Goal: Task Accomplishment & Management: Manage account settings

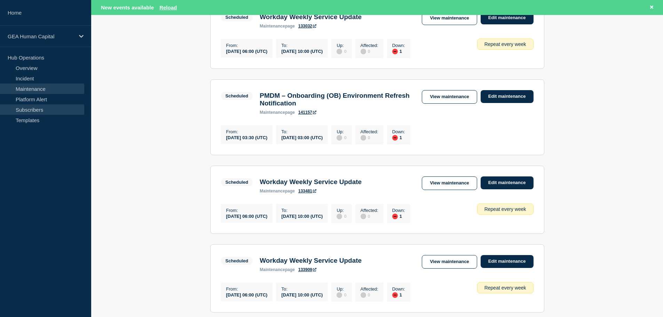
click at [32, 109] on link "Subscribers" at bounding box center [42, 109] width 84 height 10
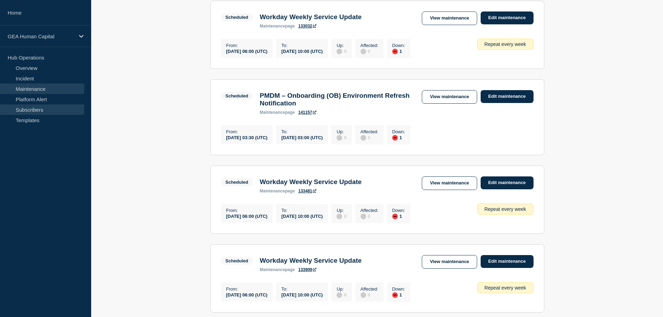
scroll to position [301, 0]
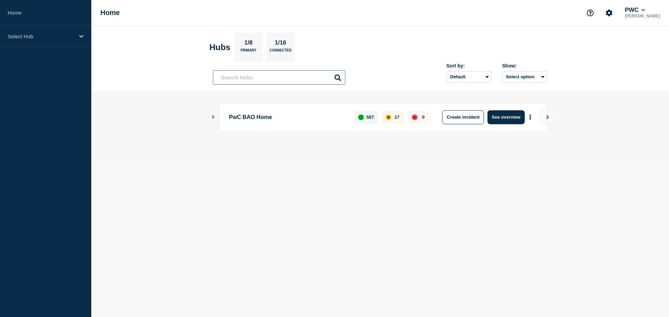
click at [278, 79] on input "text" at bounding box center [279, 77] width 132 height 14
click at [64, 36] on p "Select Hub" at bounding box center [41, 36] width 67 height 6
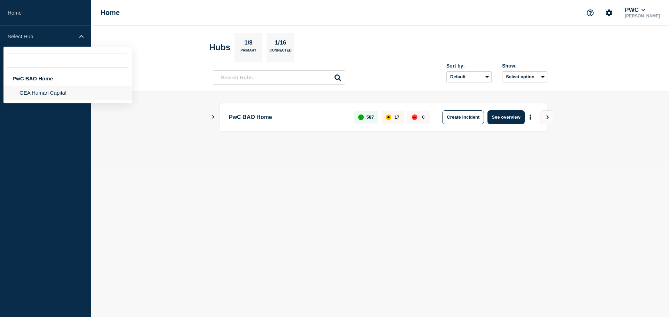
click at [49, 94] on li "GEA Human Capital" at bounding box center [67, 93] width 128 height 14
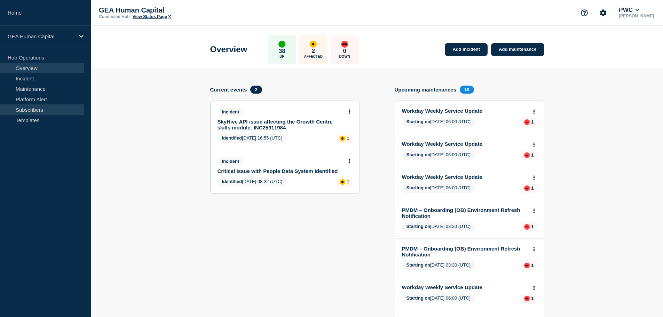
click at [35, 112] on link "Subscribers" at bounding box center [42, 109] width 84 height 10
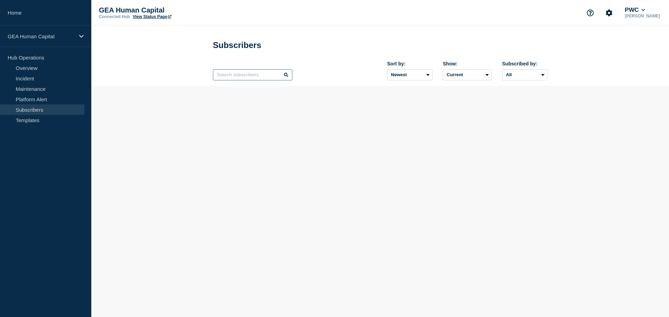
click at [261, 76] on input "text" at bounding box center [252, 74] width 79 height 11
type input "pmdm"
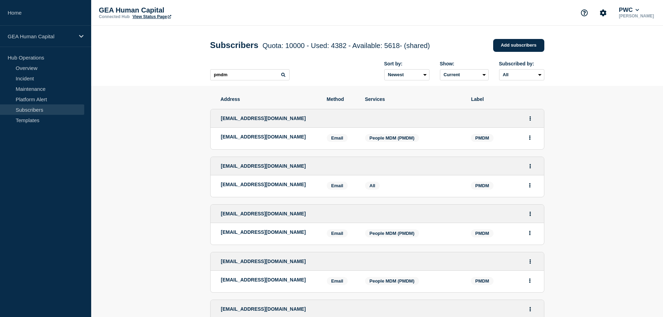
click at [283, 76] on icon at bounding box center [283, 75] width 4 height 4
click at [284, 76] on icon at bounding box center [283, 75] width 4 height 4
click at [248, 77] on input "pmdm" at bounding box center [249, 74] width 79 height 11
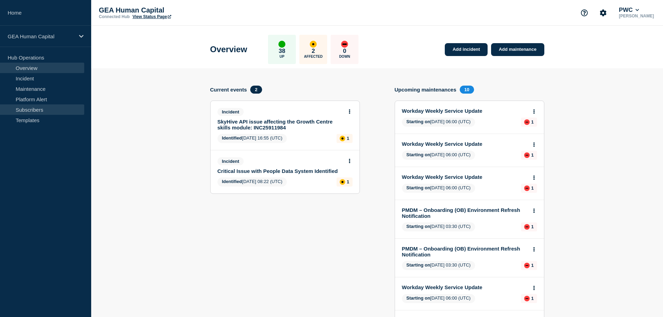
click at [32, 109] on link "Subscribers" at bounding box center [42, 109] width 84 height 10
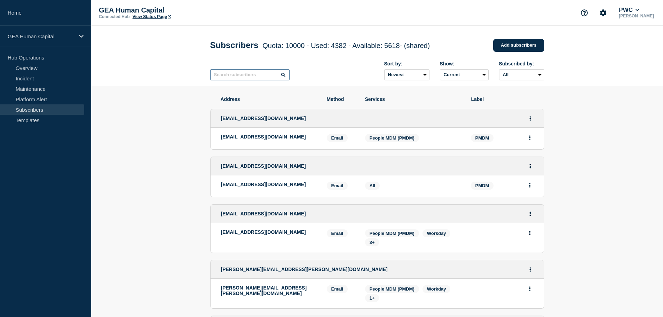
click at [245, 76] on input "text" at bounding box center [249, 74] width 79 height 11
type input "pmdm"
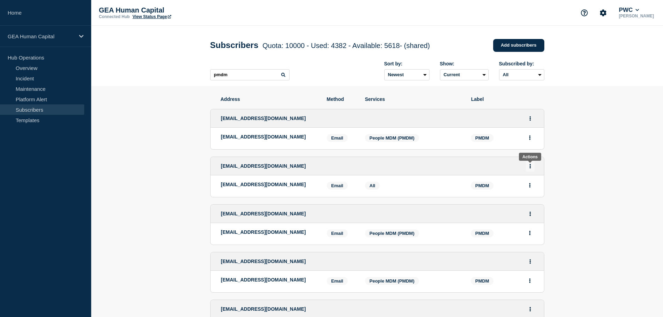
click at [530, 169] on icon "Actions" at bounding box center [531, 166] width 2 height 5
click at [529, 188] on link "Edit" at bounding box center [528, 186] width 8 height 5
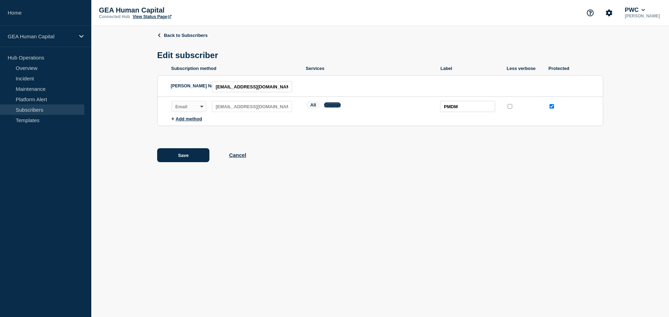
click at [336, 106] on button "Change" at bounding box center [332, 104] width 17 height 5
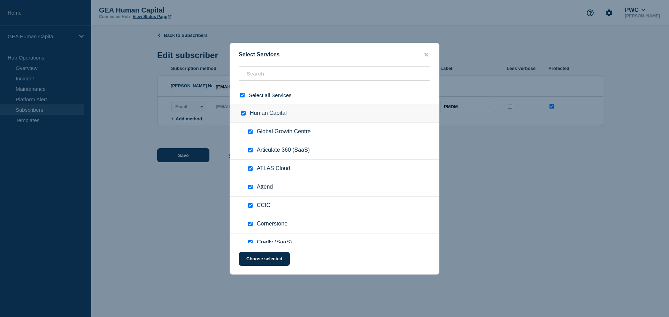
click at [242, 97] on input "select all checkbox" at bounding box center [242, 95] width 5 height 5
checkbox input "false"
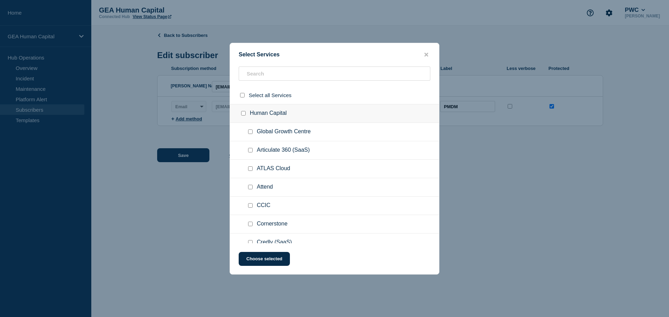
checkbox input "false"
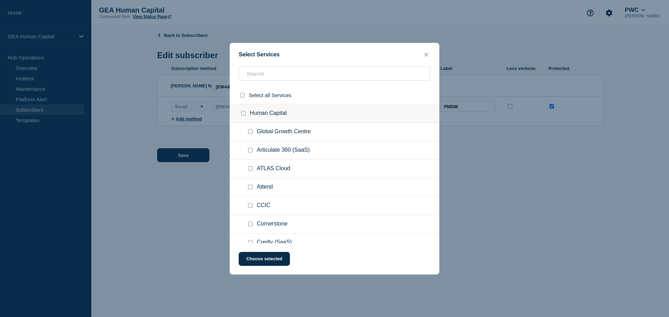
checkbox input "false"
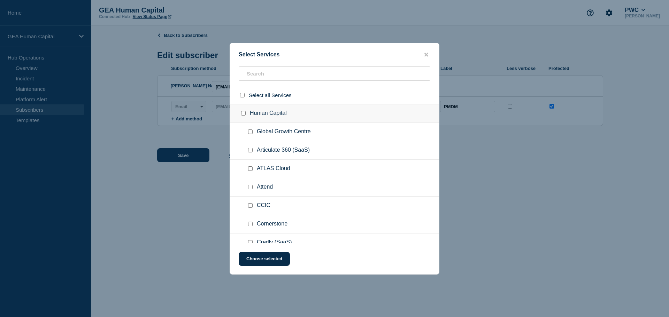
checkbox input "false"
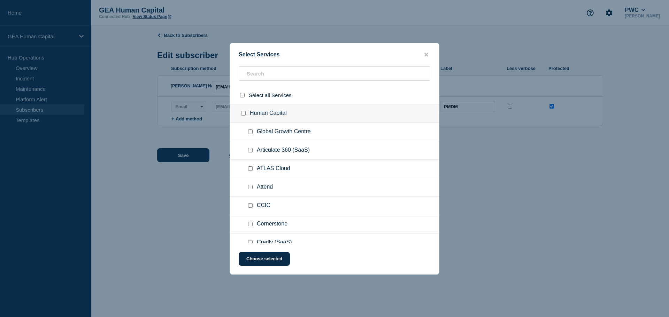
checkbox input "false"
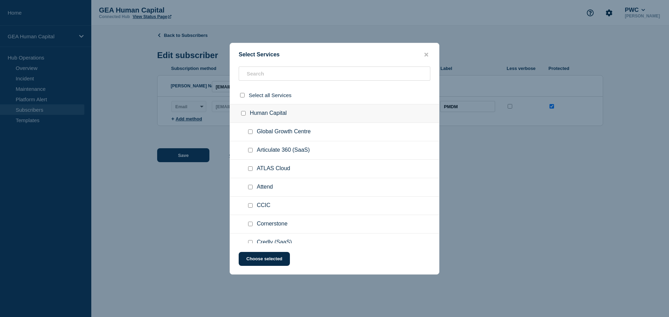
checkbox input "false"
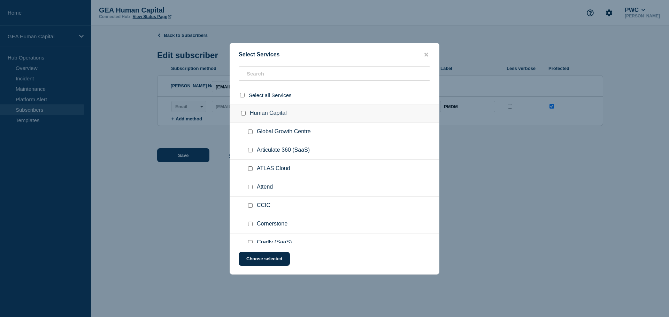
checkbox input "false"
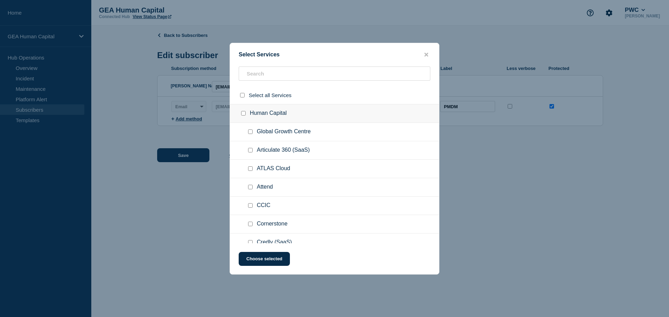
checkbox input "false"
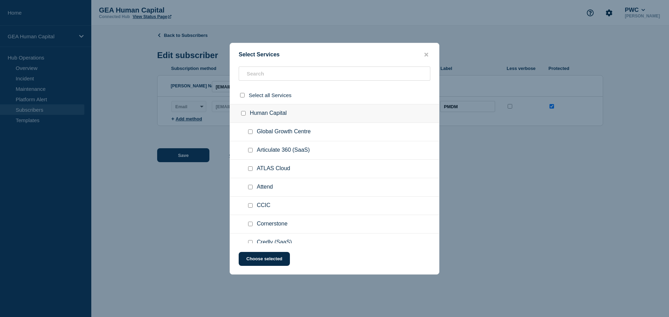
checkbox input "false"
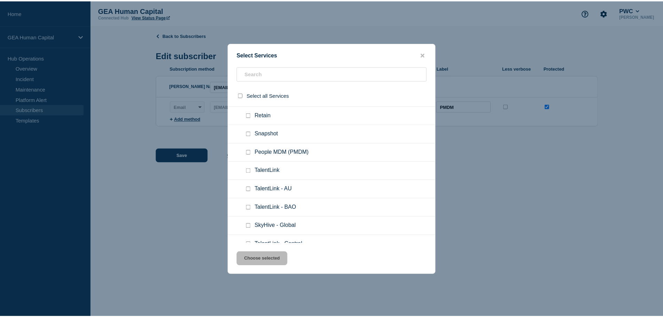
scroll to position [313, 0]
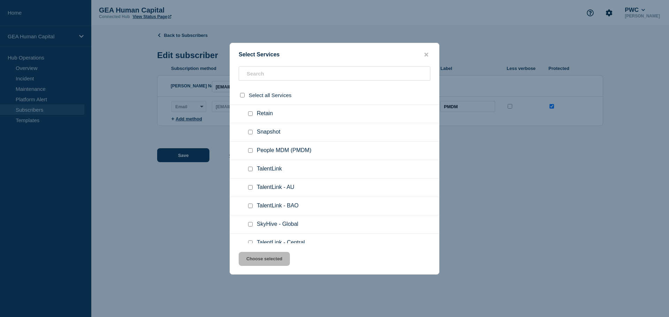
click at [248, 150] on input "People MDM (PMDM) checkbox" at bounding box center [250, 150] width 5 height 5
checkbox input "true"
click at [267, 260] on button "Choose selected" at bounding box center [264, 259] width 51 height 14
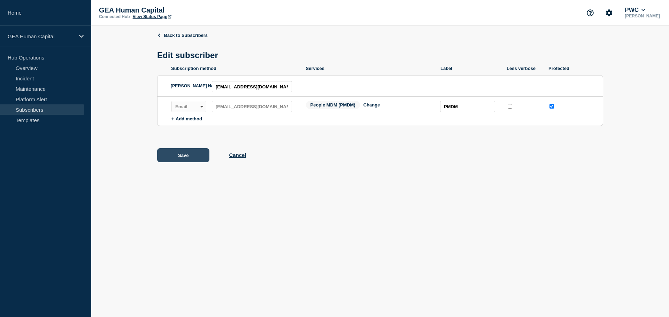
click at [192, 158] on button "Save" at bounding box center [183, 155] width 52 height 14
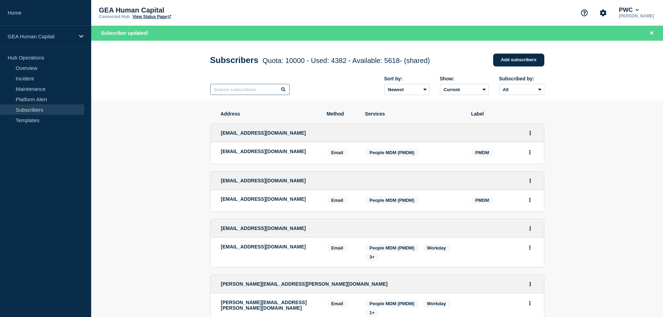
click at [235, 94] on input "text" at bounding box center [249, 89] width 79 height 11
type input "pmdm"
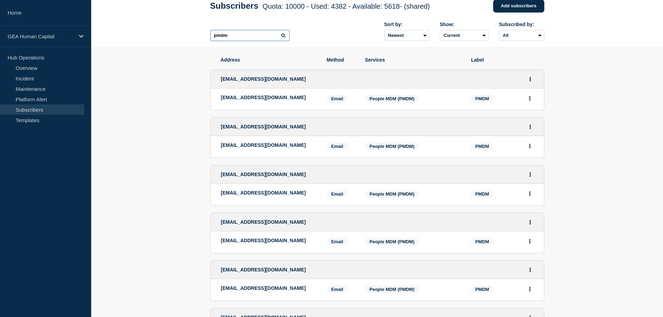
scroll to position [463, 0]
